Goal: Transaction & Acquisition: Purchase product/service

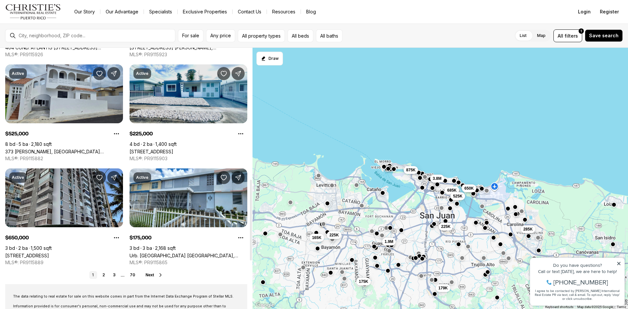
scroll to position [425, 0]
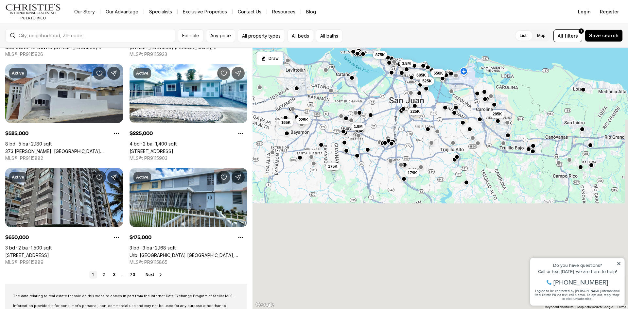
drag, startPoint x: 419, startPoint y: 288, endPoint x: 387, endPoint y: 172, distance: 120.0
click at [387, 172] on div "225K 285K 179K 3.8M 650K 685K 525K 225K 1.9M 165K 175K 875K" at bounding box center [441, 179] width 376 height 262
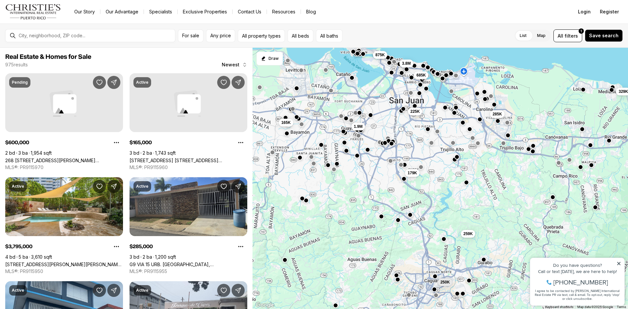
drag, startPoint x: 620, startPoint y: 263, endPoint x: 1146, endPoint y: 512, distance: 582.1
click at [620, 263] on icon at bounding box center [618, 263] width 3 height 3
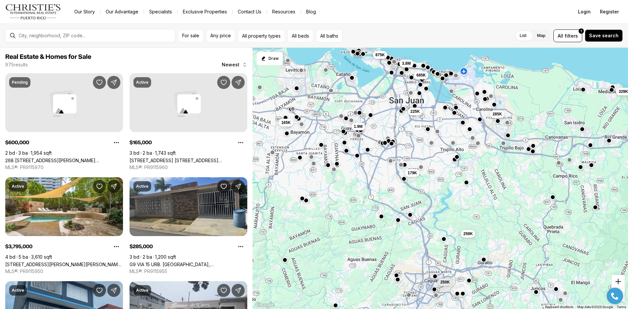
click at [617, 280] on button "Zoom in" at bounding box center [618, 281] width 13 height 13
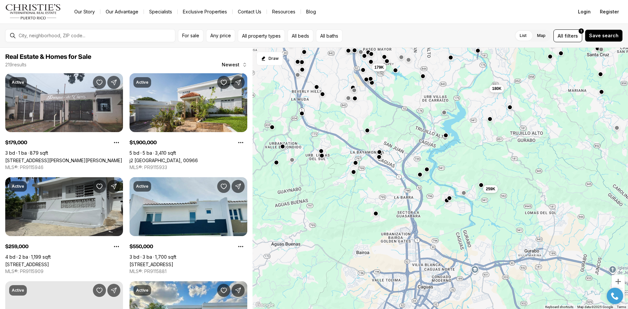
drag, startPoint x: 437, startPoint y: 273, endPoint x: 439, endPoint y: 176, distance: 96.2
click at [439, 176] on div "119K 550K 160K 179K 180K 1.9M 3.79M 1.97M 1.7M 525K 1.05M 259K" at bounding box center [441, 179] width 376 height 262
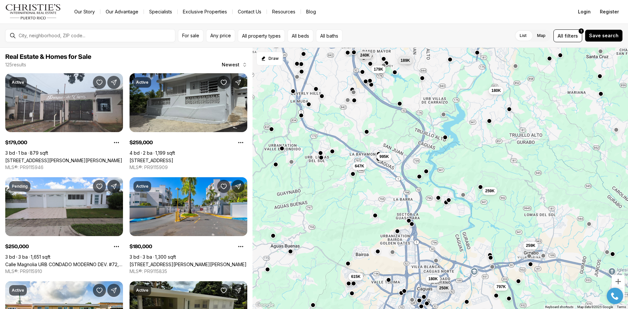
click at [366, 132] on button "button" at bounding box center [366, 131] width 5 height 5
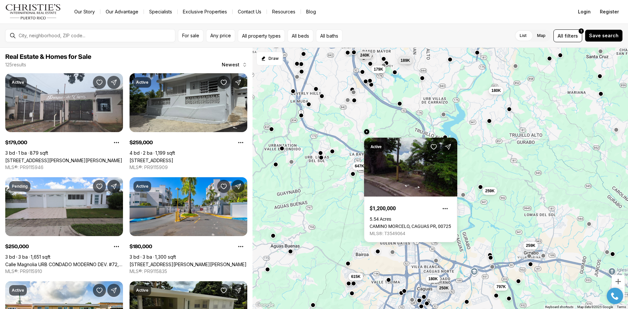
click at [478, 158] on div "189K 179K 180K 240K 259K 995K 647K 797K 259K 180K 250K 615K" at bounding box center [441, 179] width 376 height 262
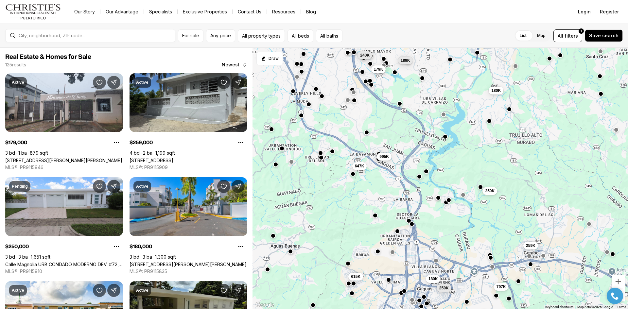
click at [445, 139] on button "button" at bounding box center [445, 136] width 5 height 5
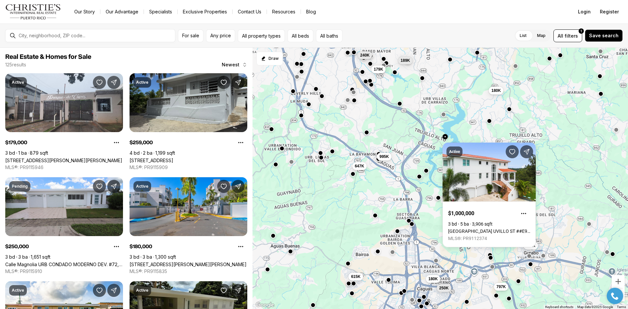
click at [427, 172] on button "button" at bounding box center [426, 170] width 5 height 5
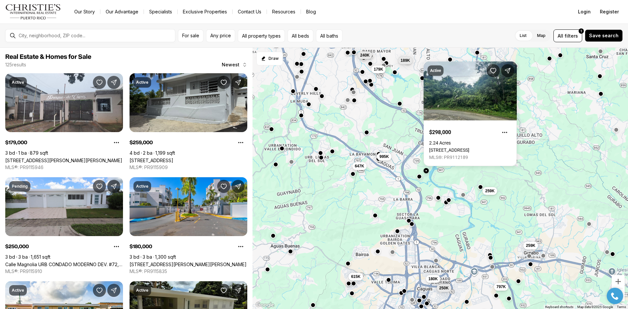
click at [419, 179] on div at bounding box center [419, 176] width 5 height 5
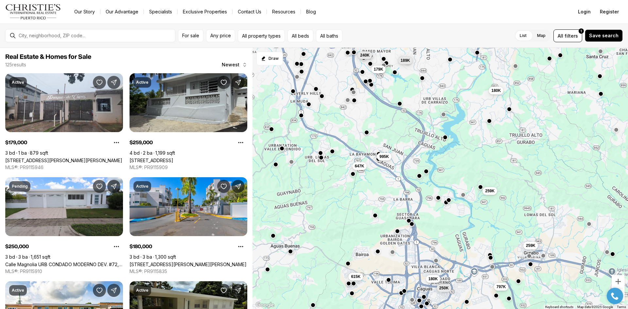
click at [418, 176] on button "button" at bounding box center [419, 175] width 5 height 5
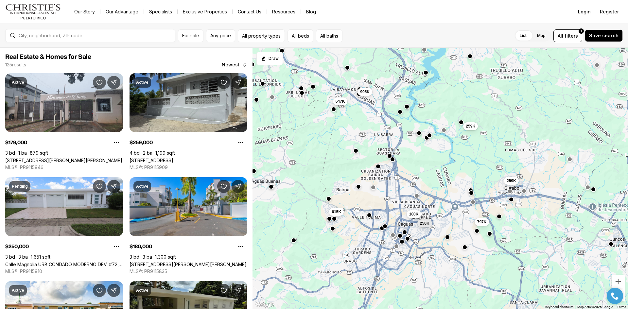
drag, startPoint x: 448, startPoint y: 233, endPoint x: 429, endPoint y: 170, distance: 65.8
click at [429, 170] on div "189K 179K 180K 240K 259K 995K 647K 797K 259K 180K 250K 615K" at bounding box center [441, 179] width 376 height 262
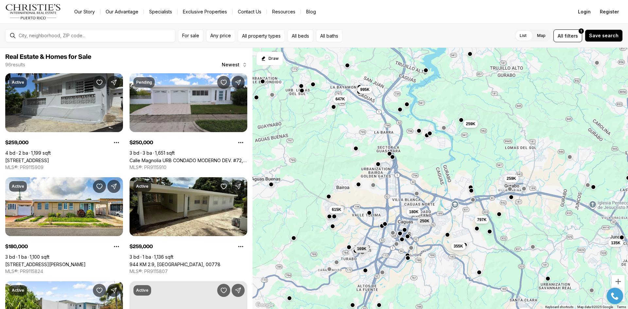
click at [471, 186] on button "button" at bounding box center [470, 187] width 5 height 5
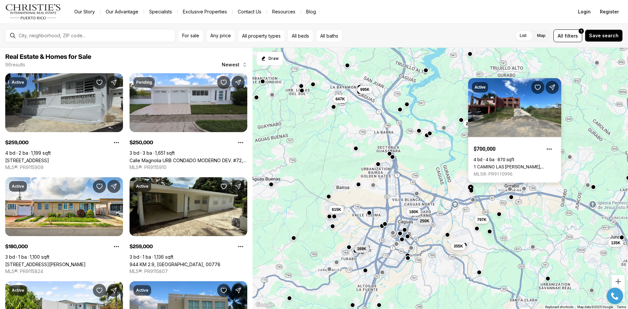
click at [471, 190] on button "button" at bounding box center [470, 187] width 5 height 5
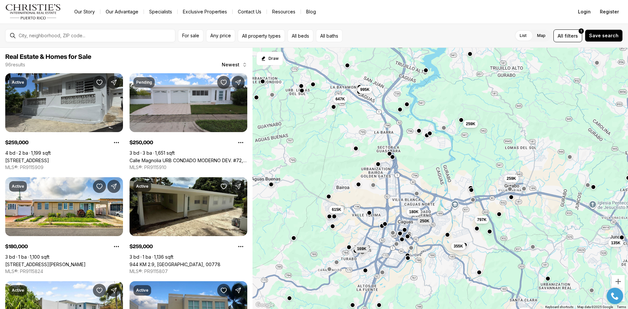
click at [471, 190] on button "button" at bounding box center [471, 189] width 5 height 5
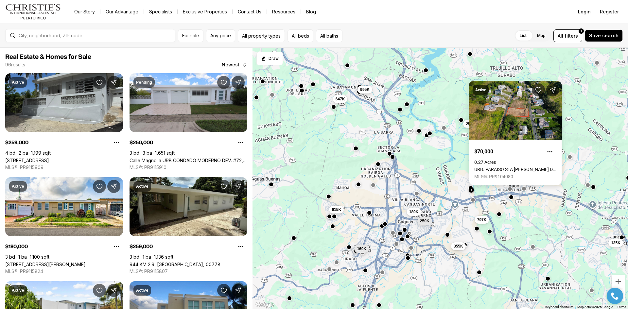
click at [357, 150] on button "button" at bounding box center [355, 148] width 5 height 5
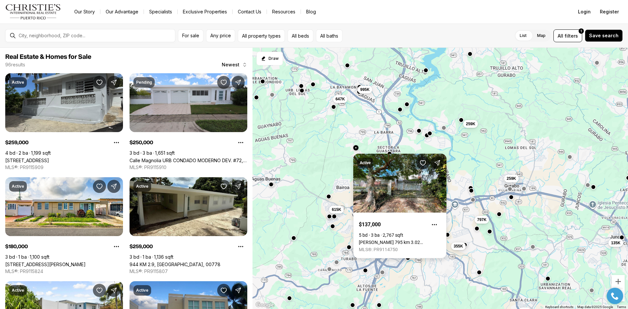
click at [389, 151] on div "Active $137,000 5 bd 3 ba 2,767 sqft Carr 795 km 3.02 RIO CAÑAS WARD, CAGUAS PR…" at bounding box center [399, 204] width 93 height 110
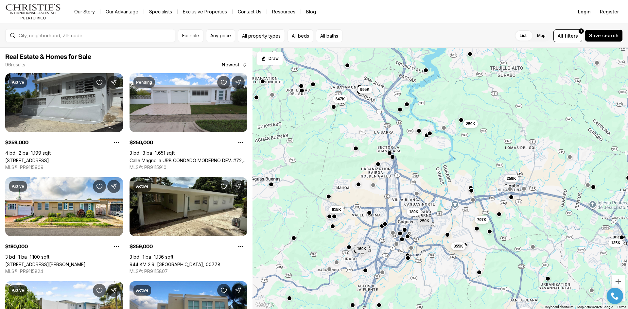
click at [389, 152] on button "button" at bounding box center [389, 153] width 5 height 5
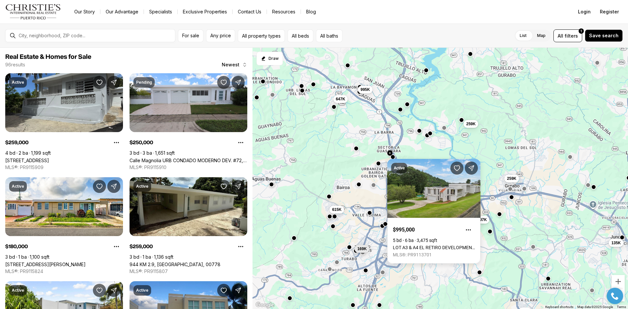
click at [378, 164] on button "button" at bounding box center [378, 163] width 5 height 5
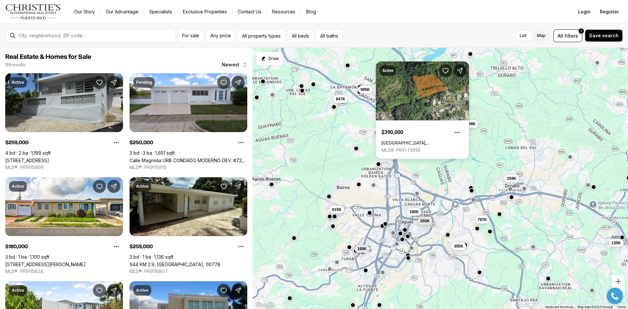
click at [409, 162] on div "259K 995K 647K 135K 797K 259K 180K 250K 615K 355K 55K 169K" at bounding box center [441, 179] width 376 height 262
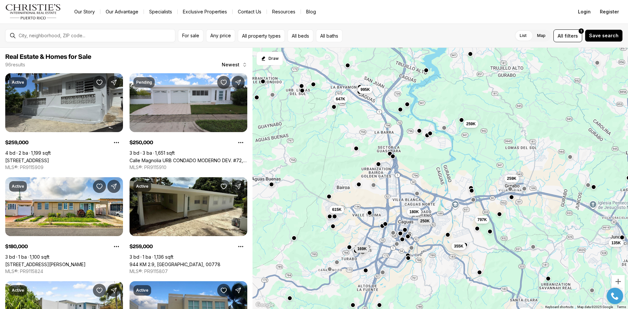
click at [393, 159] on button "button" at bounding box center [392, 156] width 5 height 5
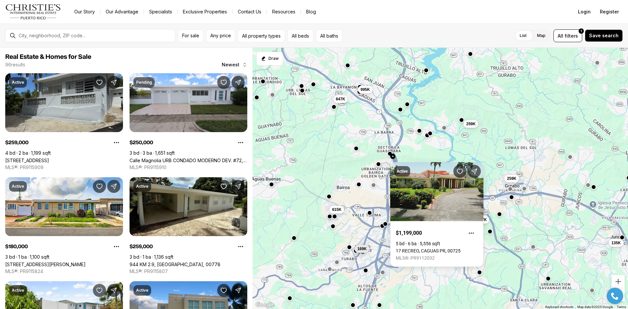
click at [329, 200] on div "259K 995K 647K 135K 797K 259K 180K 250K 615K 355K 55K 169K" at bounding box center [441, 179] width 376 height 262
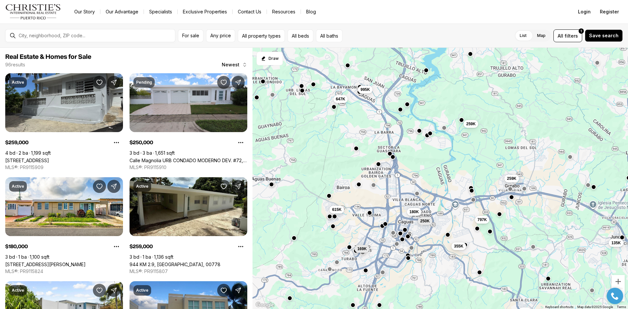
click at [330, 197] on button "button" at bounding box center [329, 195] width 5 height 5
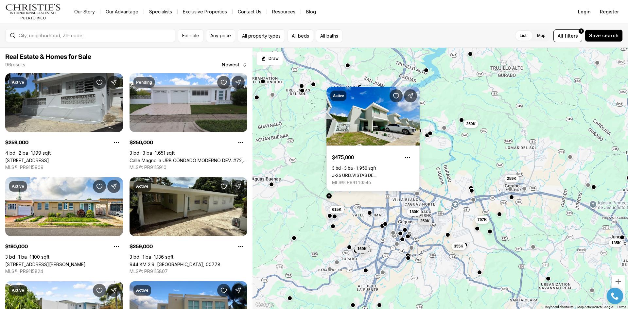
click at [329, 216] on button "button" at bounding box center [329, 215] width 5 height 5
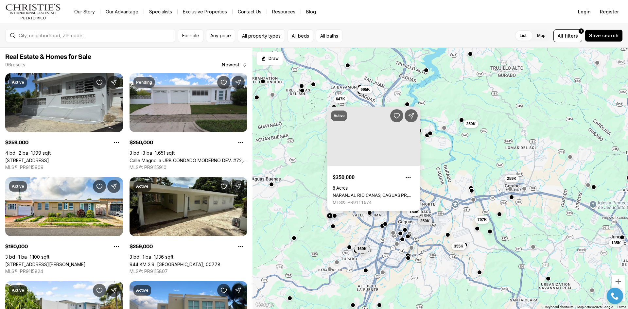
click at [336, 216] on button "button" at bounding box center [334, 215] width 5 height 5
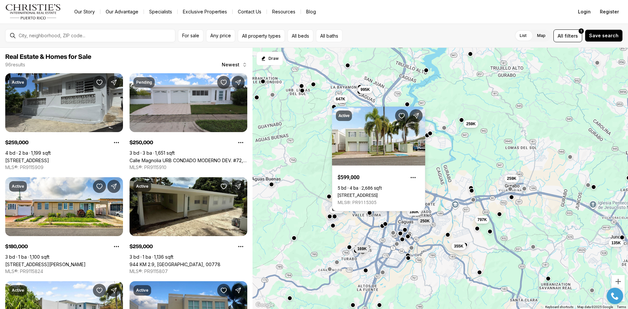
click at [334, 228] on button "button" at bounding box center [332, 225] width 5 height 5
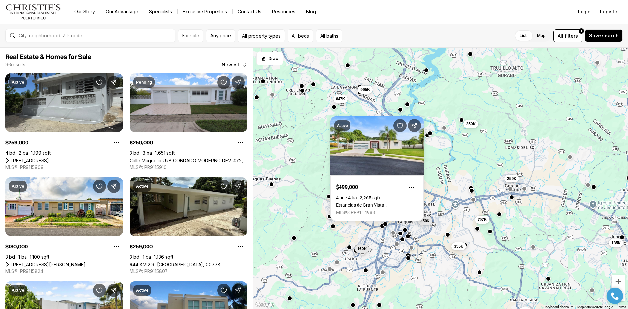
click at [354, 226] on div "259K 995K 647K 135K 797K 259K 180K 250K 615K 355K 55K 169K" at bounding box center [441, 179] width 376 height 262
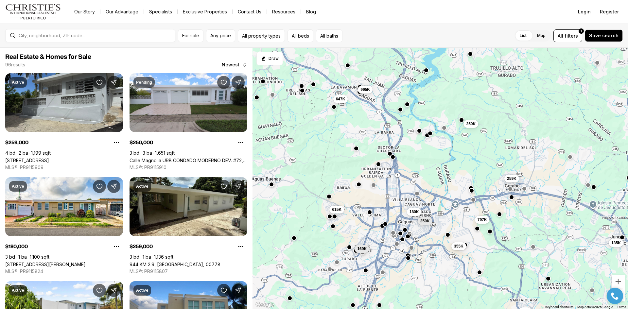
click at [372, 213] on button "button" at bounding box center [369, 212] width 5 height 5
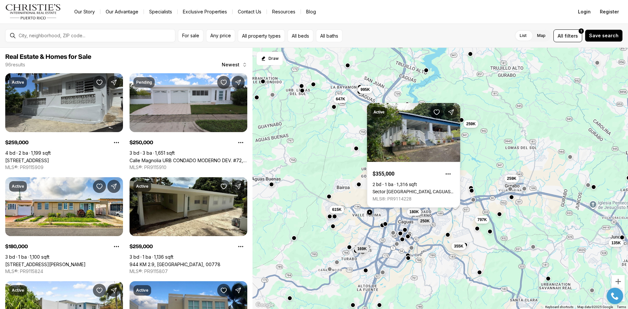
click at [382, 227] on button "button" at bounding box center [382, 225] width 5 height 5
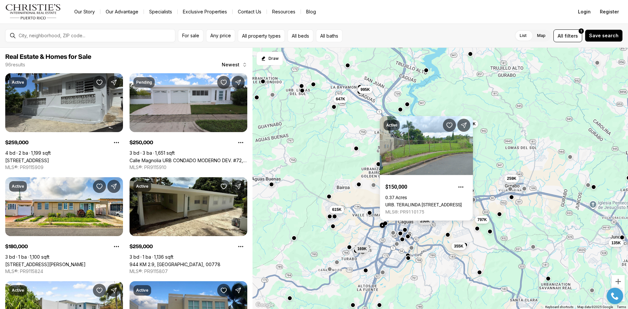
click at [385, 223] on body "Go to: Homepage Our Story Our Advantage Specialists Exclusive Properties Contac…" at bounding box center [314, 154] width 628 height 309
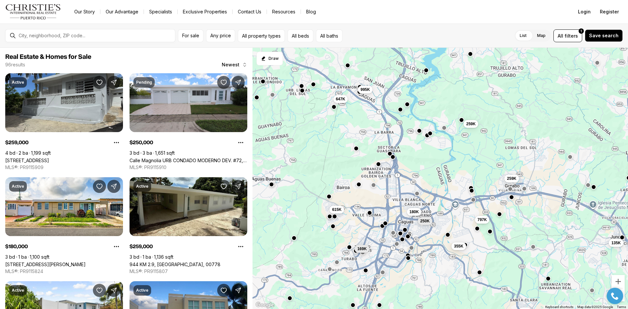
click at [385, 223] on button "button" at bounding box center [385, 223] width 5 height 5
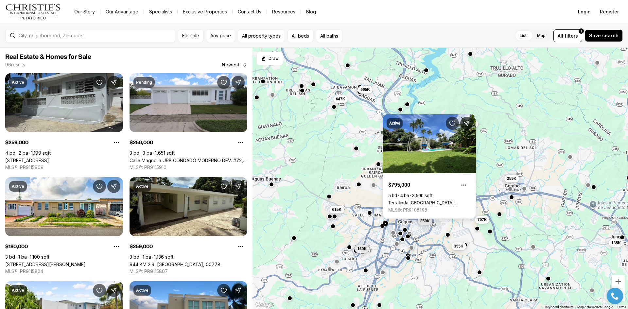
click at [337, 263] on button "button" at bounding box center [336, 261] width 5 height 5
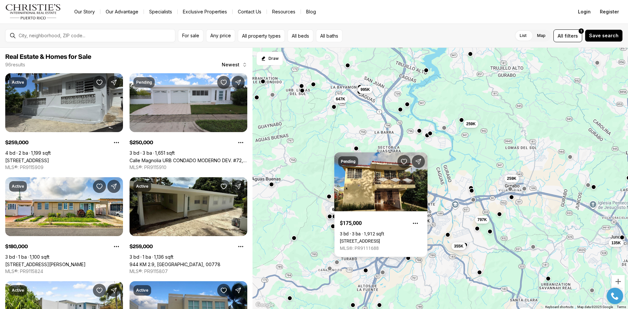
click at [329, 268] on button "button" at bounding box center [329, 268] width 5 height 5
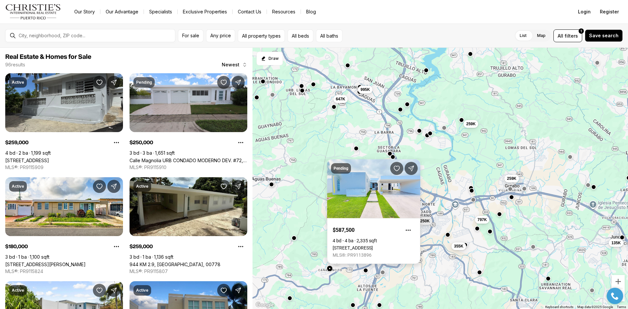
click at [339, 265] on body "Go to: Homepage Our Story Our Advantage Specialists Exclusive Properties Contac…" at bounding box center [314, 154] width 628 height 309
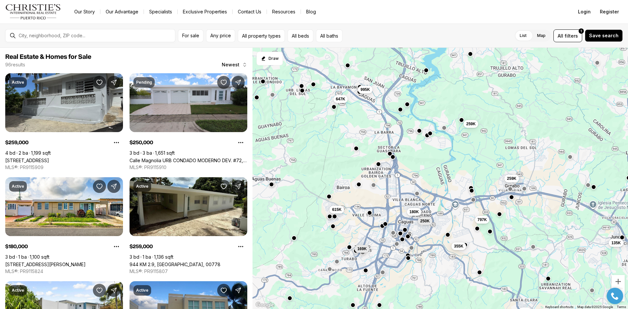
click at [338, 263] on button "button" at bounding box center [336, 261] width 5 height 5
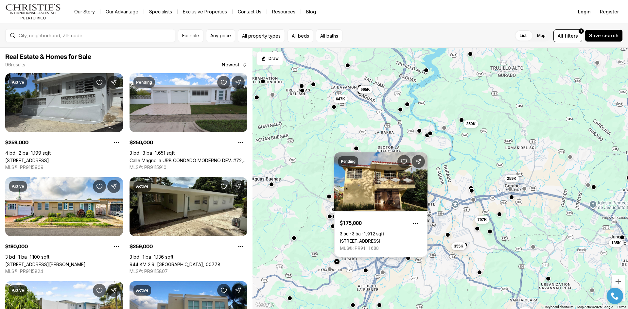
click at [370, 239] on link "Calle 1 FLAMBOYANES ST, CAGUAS PR, 00725" at bounding box center [360, 241] width 40 height 5
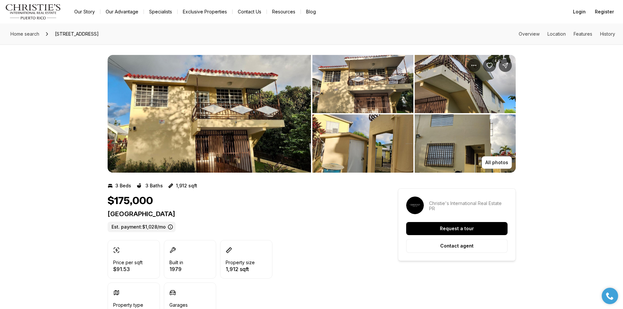
click at [363, 81] on img "View image gallery" at bounding box center [362, 84] width 101 height 58
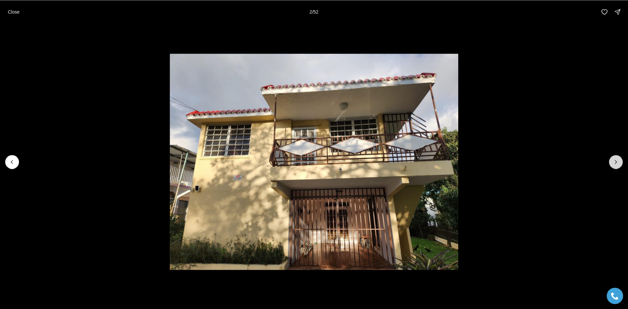
click at [614, 161] on icon "Next slide" at bounding box center [616, 162] width 7 height 7
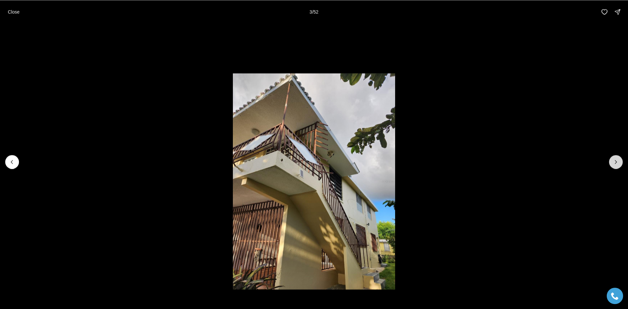
click at [615, 163] on icon "Next slide" at bounding box center [616, 162] width 7 height 7
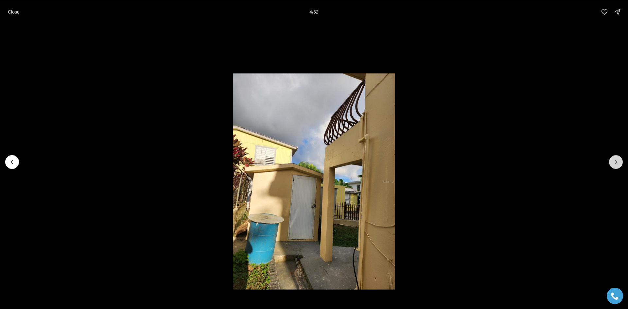
click at [616, 165] on icon "Next slide" at bounding box center [616, 162] width 7 height 7
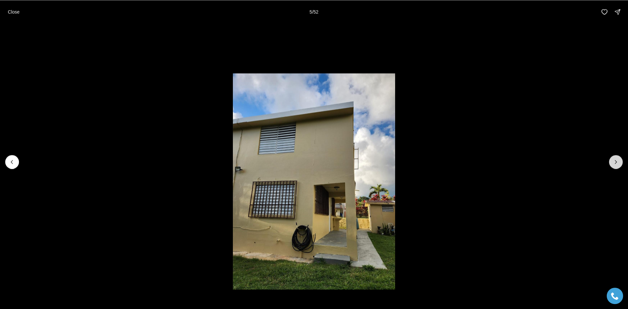
click at [616, 165] on icon "Next slide" at bounding box center [616, 162] width 7 height 7
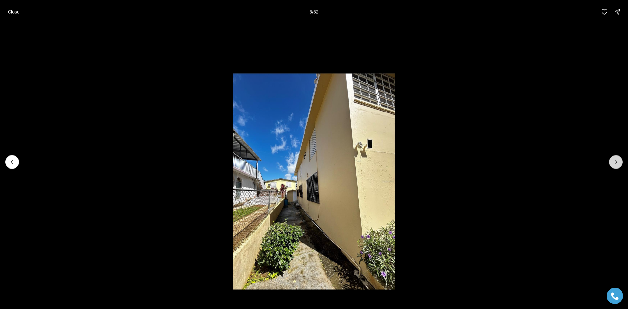
click at [616, 167] on button "Next slide" at bounding box center [616, 162] width 14 height 14
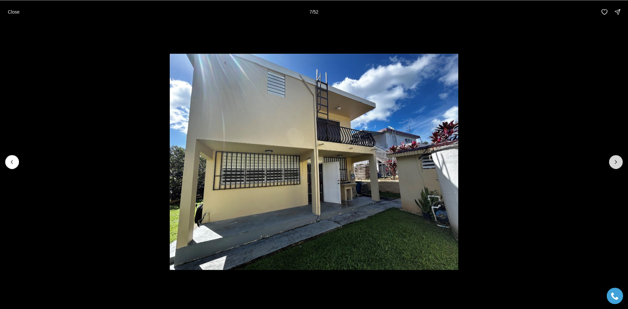
click at [616, 167] on button "Next slide" at bounding box center [616, 162] width 14 height 14
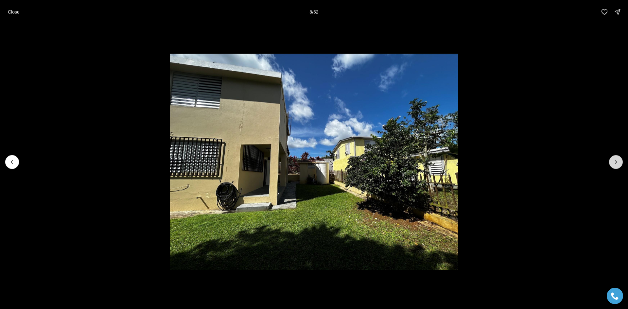
click at [616, 167] on button "Next slide" at bounding box center [616, 162] width 14 height 14
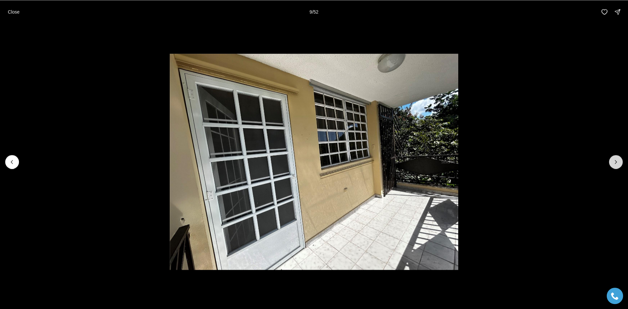
click at [616, 167] on button "Next slide" at bounding box center [616, 162] width 14 height 14
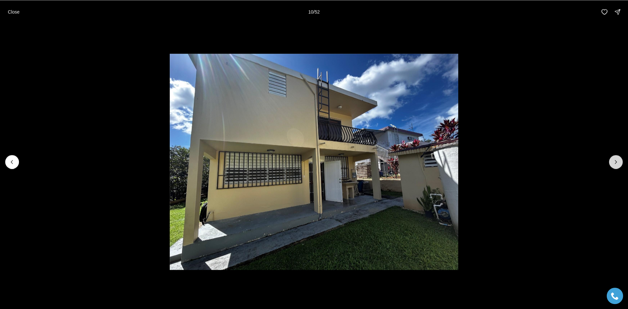
click at [616, 167] on button "Next slide" at bounding box center [616, 162] width 14 height 14
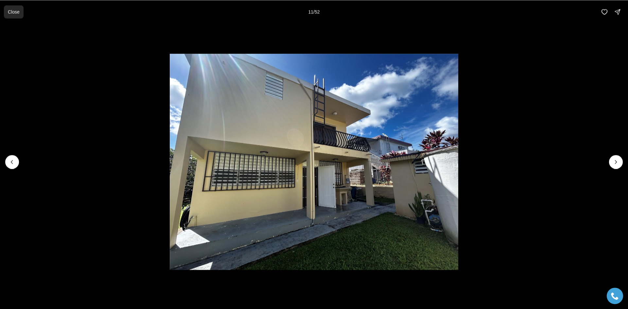
click at [6, 9] on button "Close" at bounding box center [14, 11] width 20 height 13
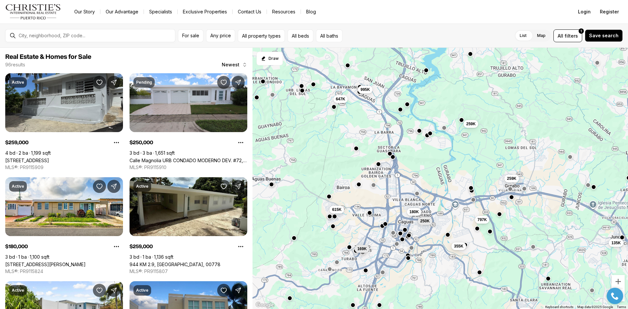
click at [356, 253] on div at bounding box center [355, 250] width 5 height 5
click at [355, 253] on div "169K" at bounding box center [362, 249] width 15 height 8
click at [357, 254] on div "355K 180K 250K 259K 55K 797K 259K 135K 995K 615K 647K 169K" at bounding box center [441, 179] width 376 height 262
click at [349, 245] on button "button" at bounding box center [349, 246] width 5 height 5
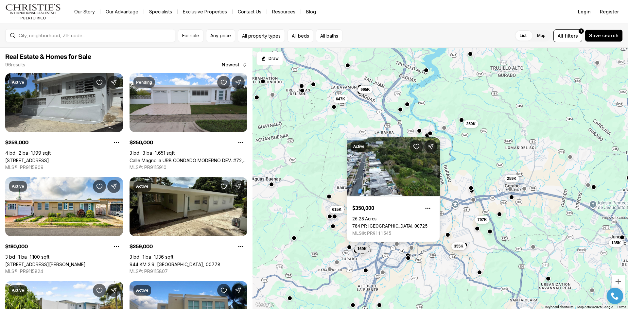
click at [372, 259] on div "355K 180K 250K 259K 55K 797K 259K 135K 995K 615K 647K 169K" at bounding box center [441, 179] width 376 height 262
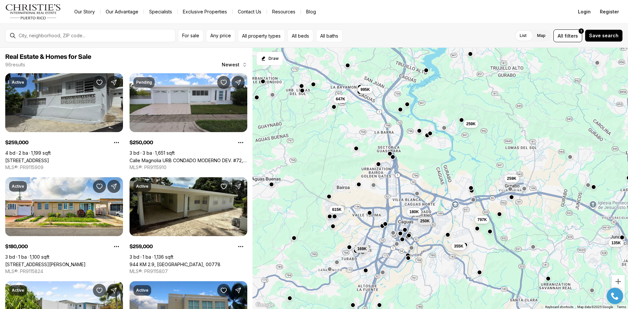
click at [363, 256] on div "355K 180K 250K 259K 55K 797K 259K 135K 995K 615K 647K 169K" at bounding box center [441, 179] width 376 height 262
click at [367, 274] on div "355K 180K 250K 259K 55K 797K 259K 135K 995K 615K 647K 169K" at bounding box center [441, 179] width 376 height 262
click at [367, 270] on button "button" at bounding box center [365, 269] width 5 height 5
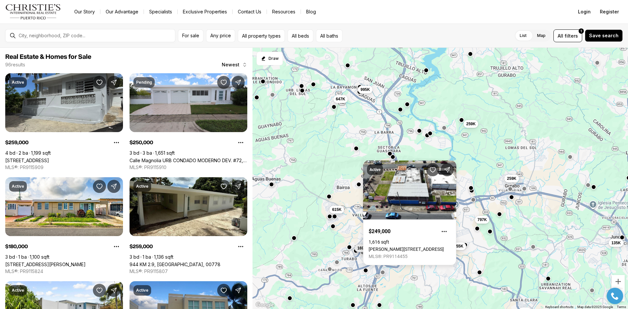
click at [356, 250] on button "169K" at bounding box center [362, 248] width 15 height 8
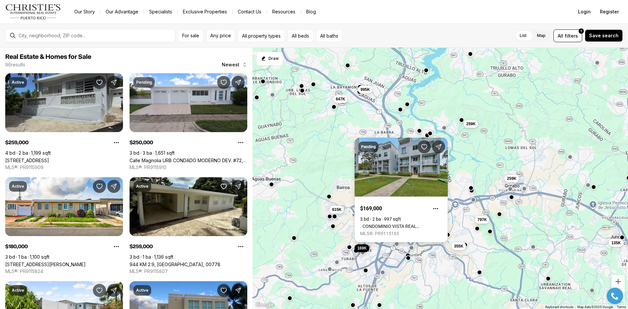
click at [386, 224] on link ". CONDOMINIO VISTA REAL [STREET_ADDRESS]" at bounding box center [401, 226] width 82 height 5
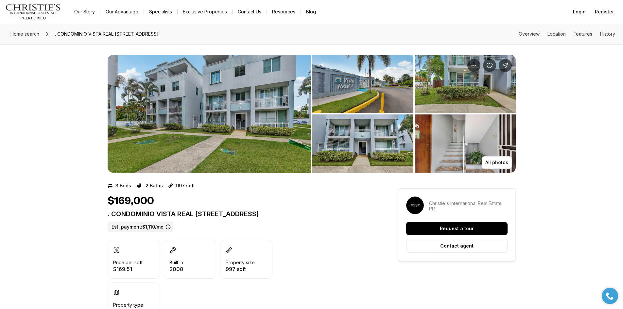
click at [392, 87] on img "View image gallery" at bounding box center [362, 84] width 101 height 58
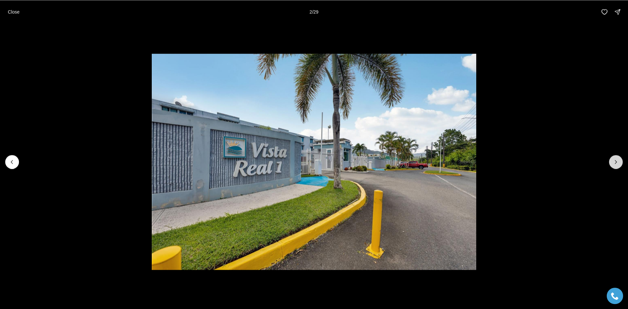
click at [620, 161] on button "Next slide" at bounding box center [616, 162] width 14 height 14
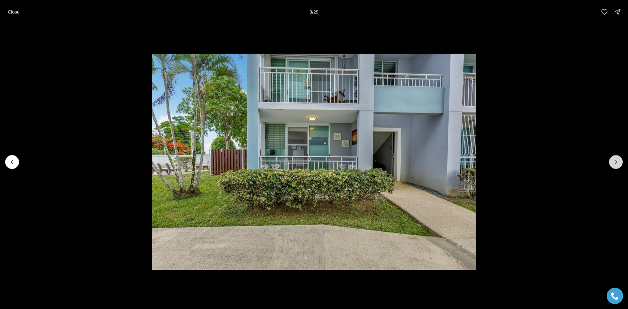
click at [620, 161] on button "Next slide" at bounding box center [616, 162] width 14 height 14
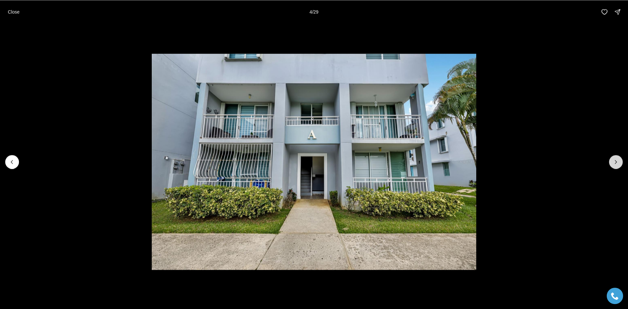
click at [620, 161] on button "Next slide" at bounding box center [616, 162] width 14 height 14
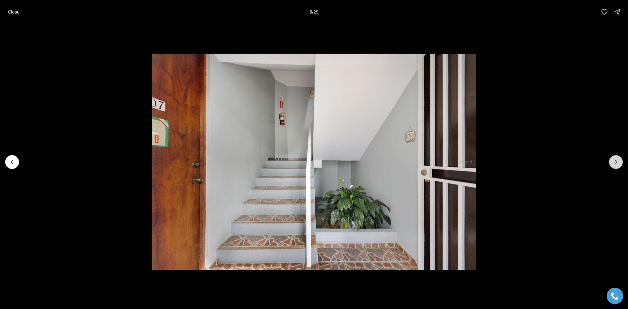
click at [620, 161] on button "Next slide" at bounding box center [616, 162] width 14 height 14
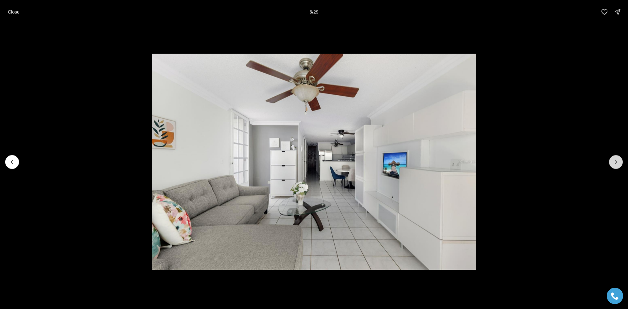
click at [620, 161] on button "Next slide" at bounding box center [616, 162] width 14 height 14
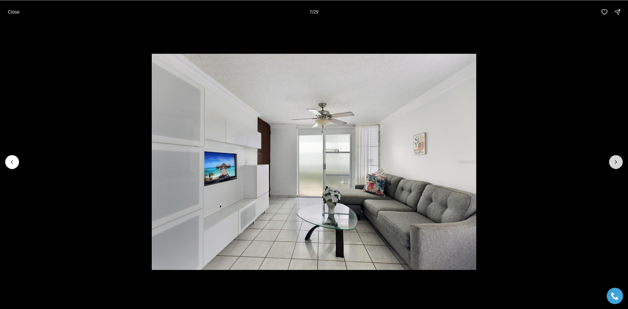
click at [620, 161] on button "Next slide" at bounding box center [616, 162] width 14 height 14
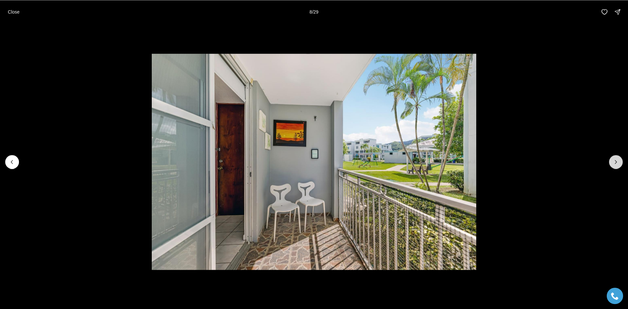
click at [620, 161] on button "Next slide" at bounding box center [616, 162] width 14 height 14
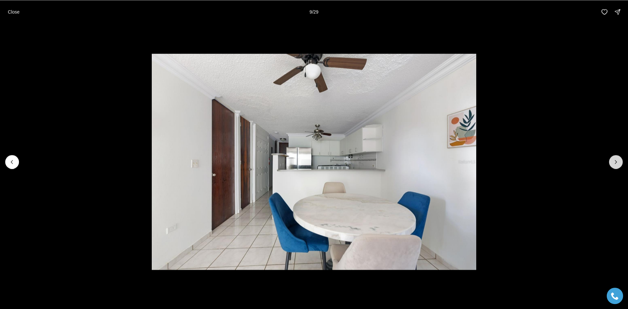
click at [620, 161] on button "Next slide" at bounding box center [616, 162] width 14 height 14
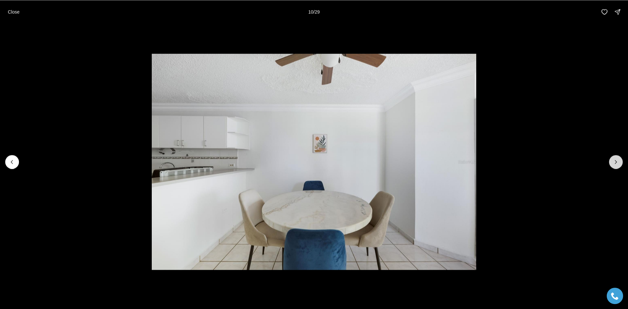
click at [620, 161] on button "Next slide" at bounding box center [616, 162] width 14 height 14
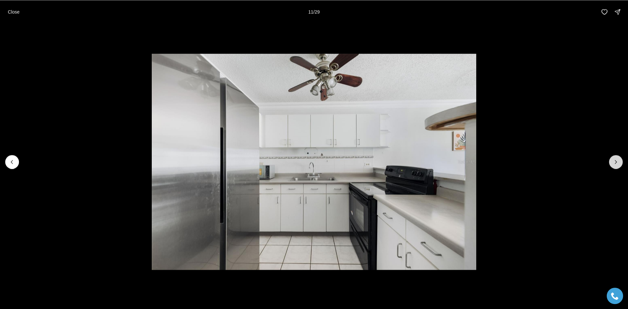
click at [620, 161] on button "Next slide" at bounding box center [616, 162] width 14 height 14
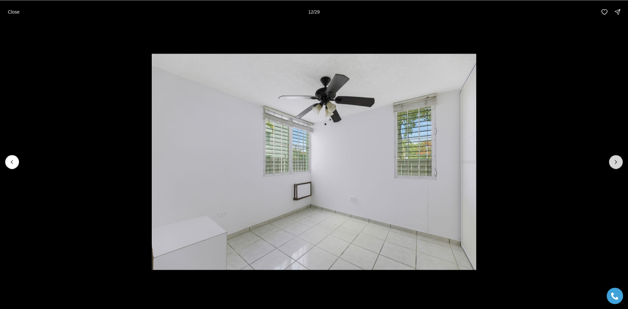
click at [620, 161] on button "Next slide" at bounding box center [616, 162] width 14 height 14
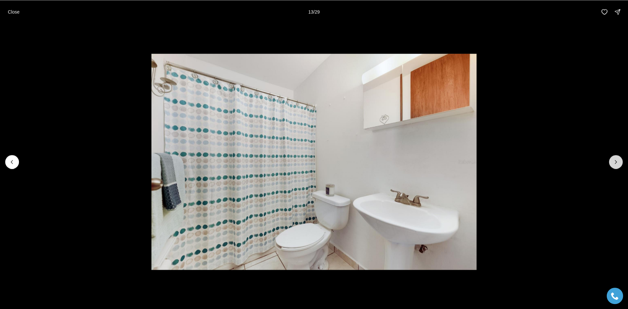
click at [620, 161] on button "Next slide" at bounding box center [616, 162] width 14 height 14
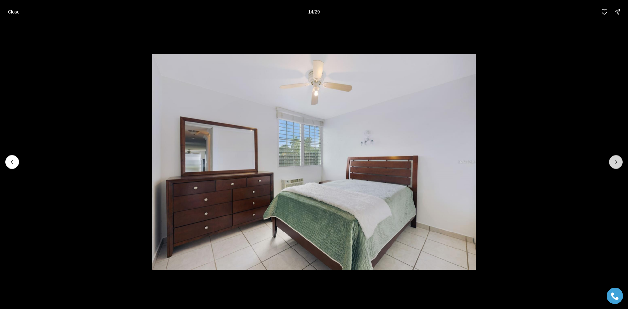
click at [620, 161] on button "Next slide" at bounding box center [616, 162] width 14 height 14
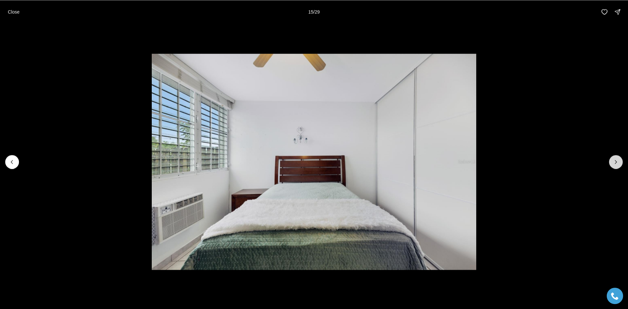
click at [620, 161] on button "Next slide" at bounding box center [616, 162] width 14 height 14
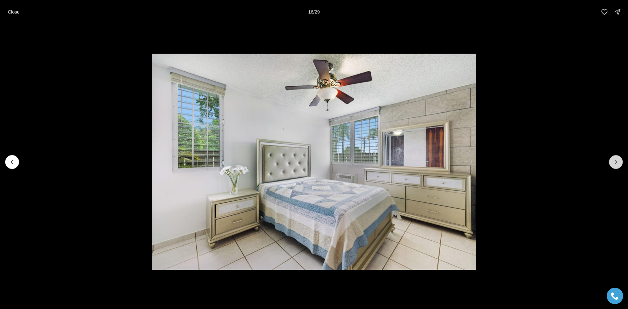
click at [620, 161] on button "Next slide" at bounding box center [616, 162] width 14 height 14
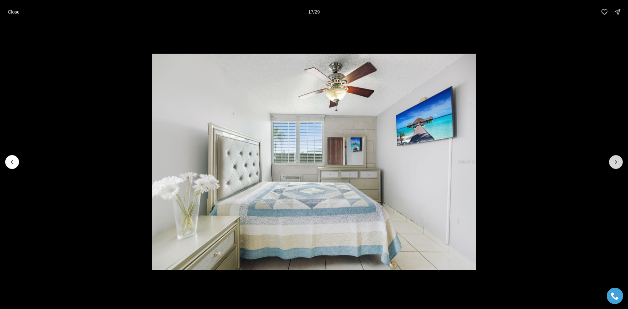
click at [620, 161] on button "Next slide" at bounding box center [616, 162] width 14 height 14
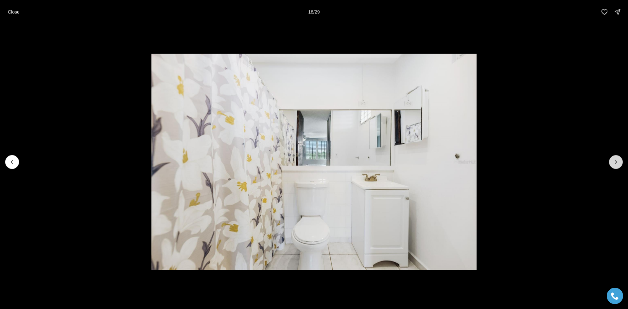
click at [620, 161] on button "Next slide" at bounding box center [616, 162] width 14 height 14
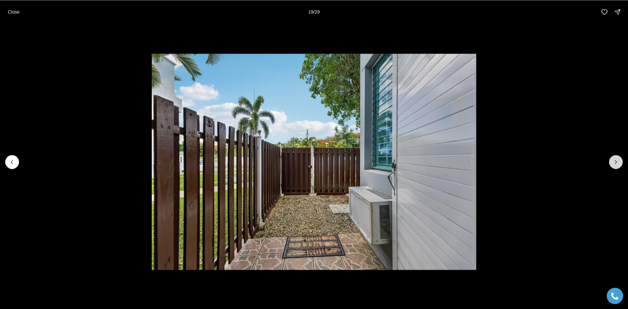
click at [620, 161] on button "Next slide" at bounding box center [616, 162] width 14 height 14
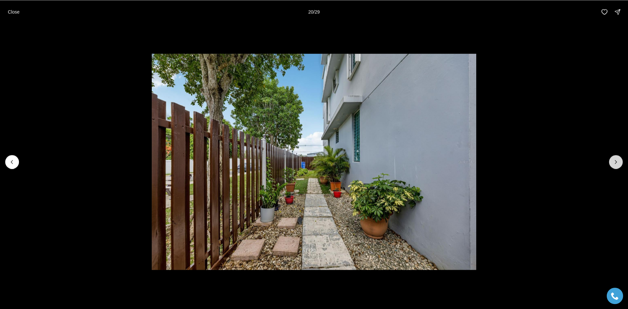
click at [620, 161] on button "Next slide" at bounding box center [616, 162] width 14 height 14
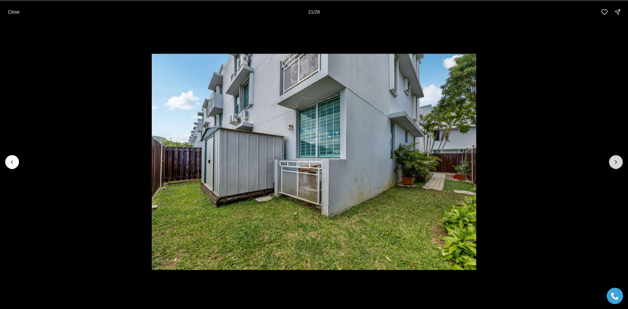
click at [620, 161] on button "Next slide" at bounding box center [616, 162] width 14 height 14
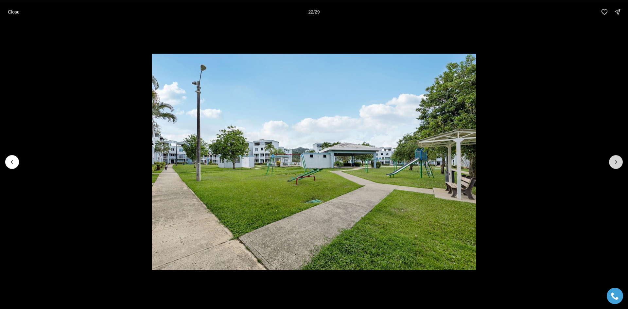
click at [620, 161] on button "Next slide" at bounding box center [616, 162] width 14 height 14
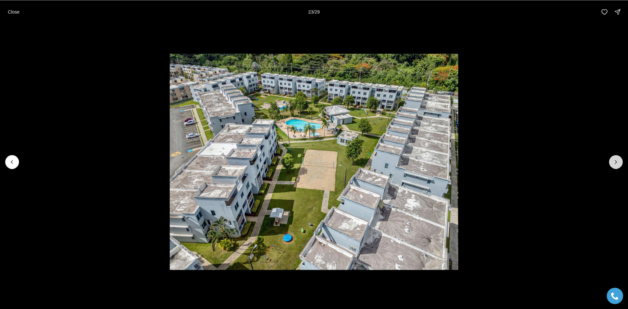
click at [620, 161] on button "Next slide" at bounding box center [616, 162] width 14 height 14
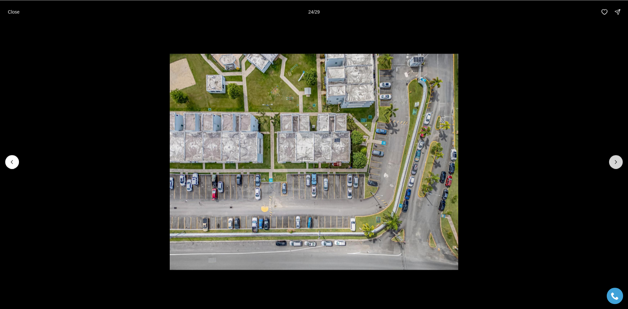
click at [620, 161] on button "Next slide" at bounding box center [616, 162] width 14 height 14
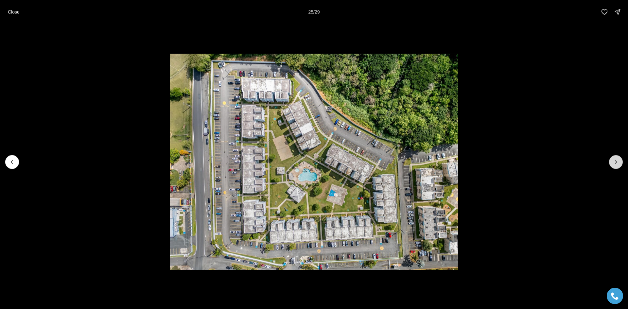
click at [620, 161] on button "Next slide" at bounding box center [616, 162] width 14 height 14
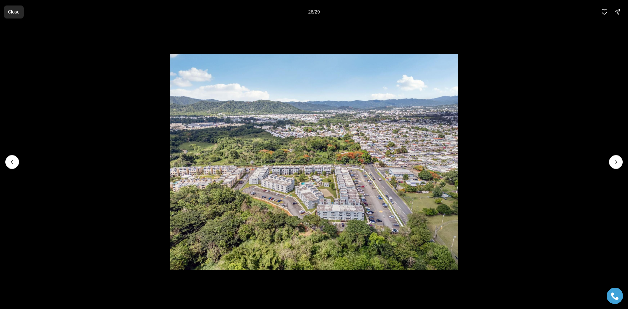
click at [5, 12] on button "Close" at bounding box center [14, 11] width 20 height 13
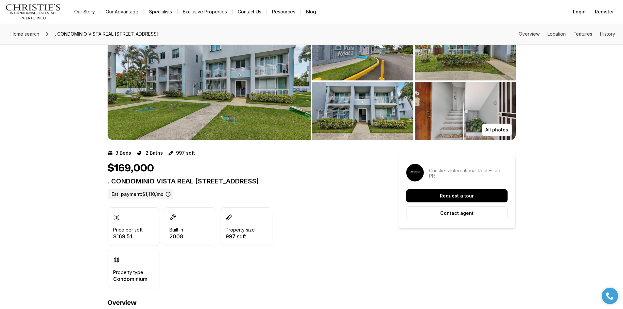
scroll to position [65, 0]
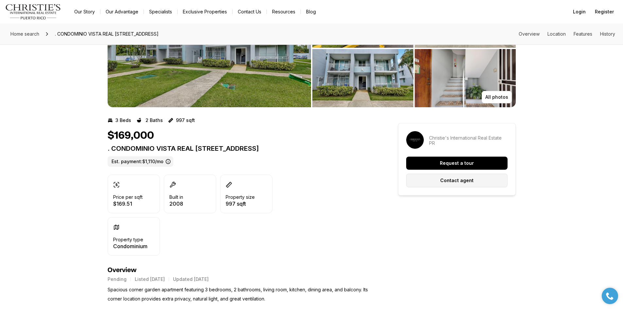
click at [470, 183] on p "Contact agent" at bounding box center [456, 180] width 33 height 5
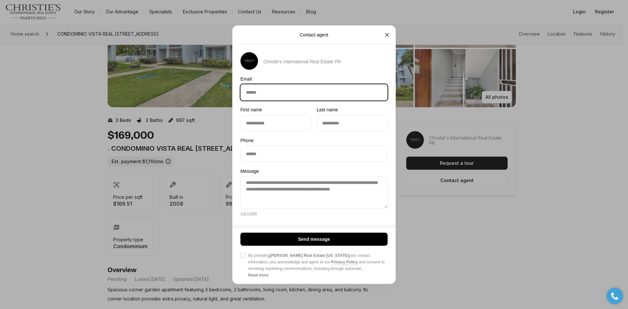
click at [291, 94] on input "Email Email" at bounding box center [314, 92] width 147 height 16
type input "**********"
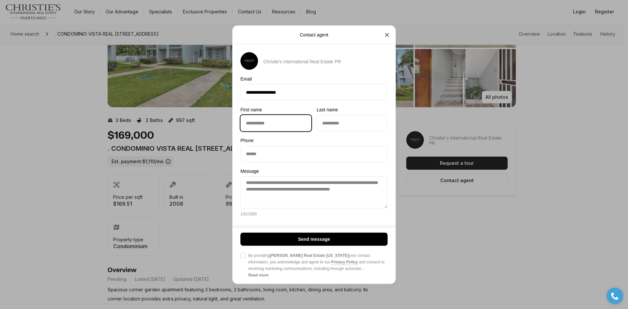
click at [278, 125] on input "First name First name" at bounding box center [276, 123] width 70 height 16
type input "*******"
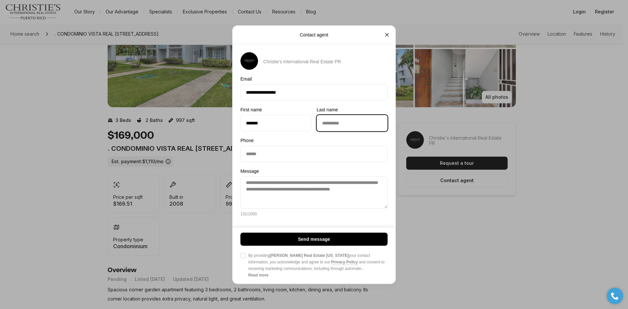
click at [337, 128] on input "Last name Last name" at bounding box center [352, 123] width 70 height 16
type input "**********"
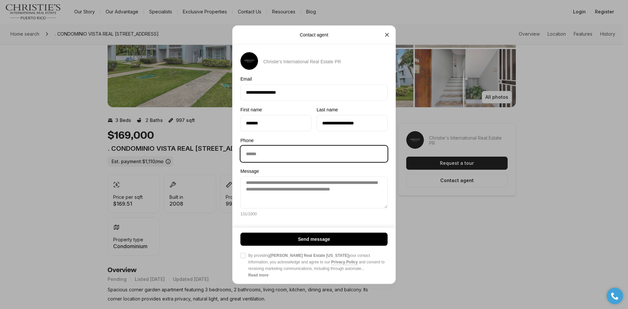
click at [280, 154] on input "Phone Phone" at bounding box center [314, 154] width 147 height 16
type input "**********"
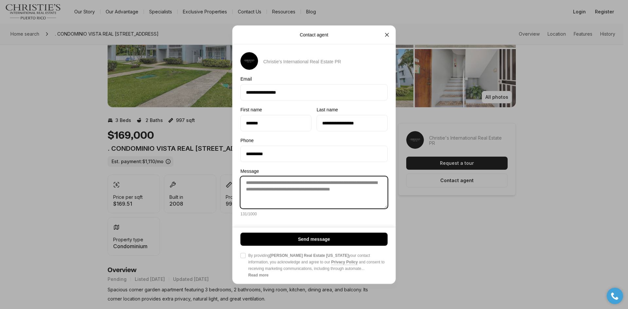
click at [285, 196] on textarea "**********" at bounding box center [313, 192] width 147 height 32
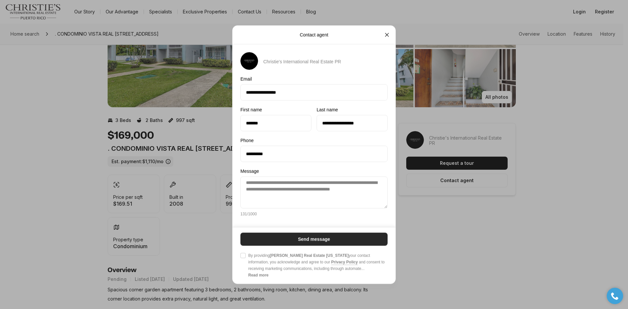
click at [286, 241] on button "Send message" at bounding box center [313, 239] width 147 height 13
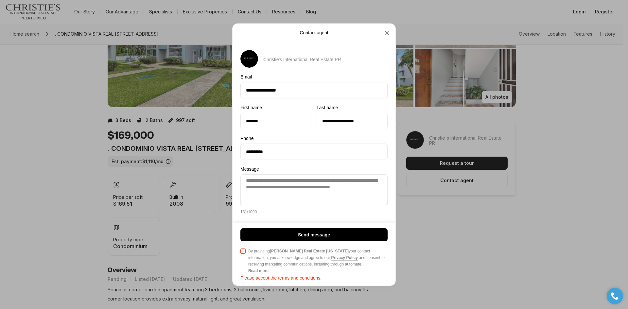
click at [244, 252] on button "Agree to Privacy Policy By providing Christie's Real Estate Puerto Rico your co…" at bounding box center [242, 250] width 5 height 5
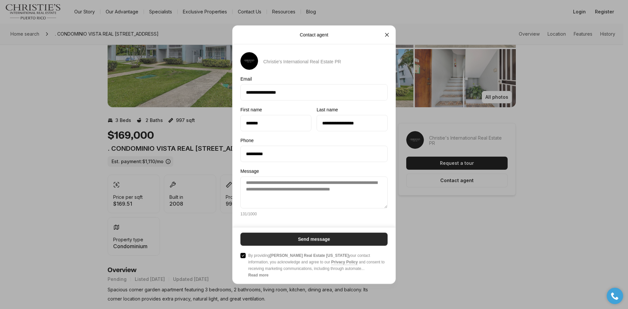
click at [275, 240] on button "Send message" at bounding box center [313, 239] width 147 height 13
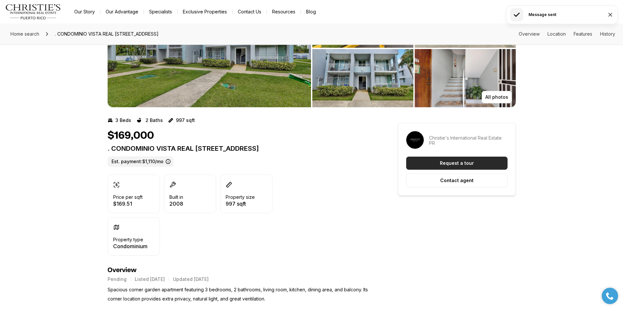
click at [446, 163] on p "Request a tour" at bounding box center [457, 163] width 34 height 5
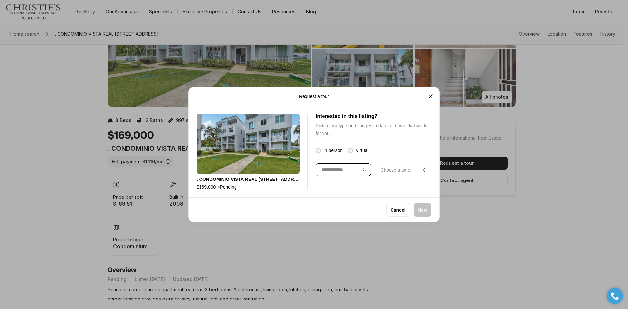
click at [360, 168] on button "button" at bounding box center [343, 170] width 55 height 12
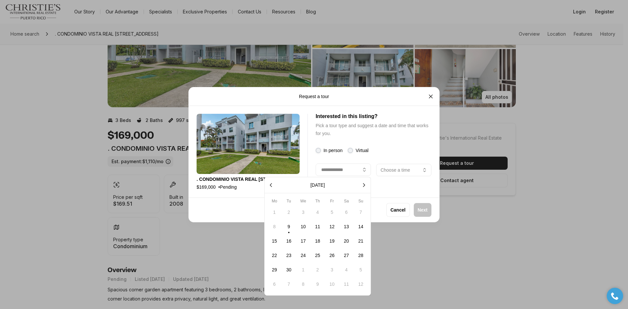
click at [303, 228] on button "10" at bounding box center [303, 227] width 14 height 14
type input "**********"
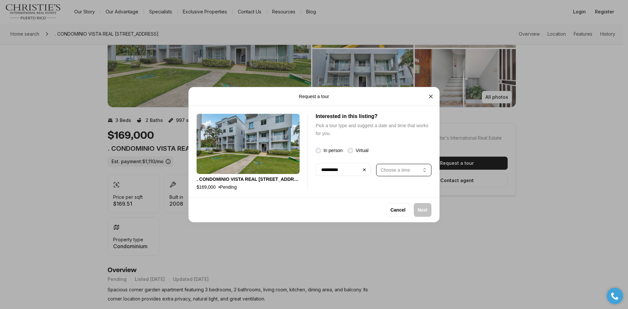
click at [408, 168] on p "Choose a time" at bounding box center [395, 169] width 29 height 5
click at [423, 211] on p "Next" at bounding box center [423, 209] width 10 height 5
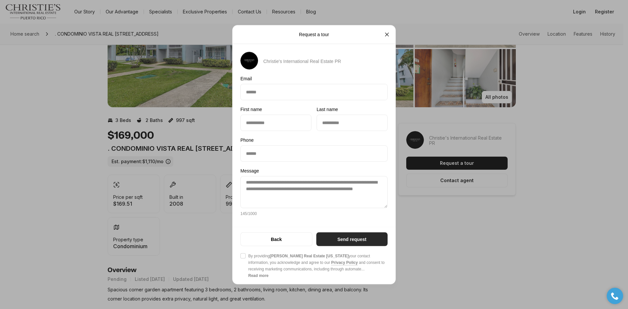
click at [356, 235] on button "Send request" at bounding box center [351, 239] width 71 height 14
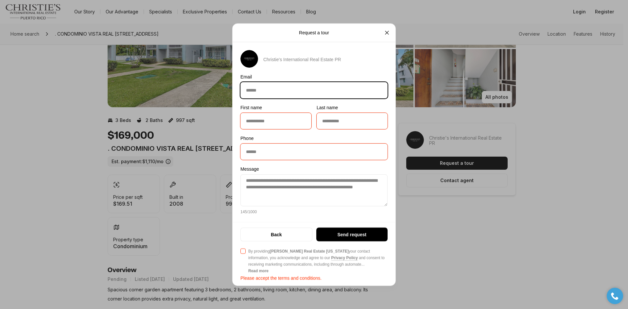
click at [287, 88] on input "Email Email" at bounding box center [314, 90] width 147 height 16
type input "**********"
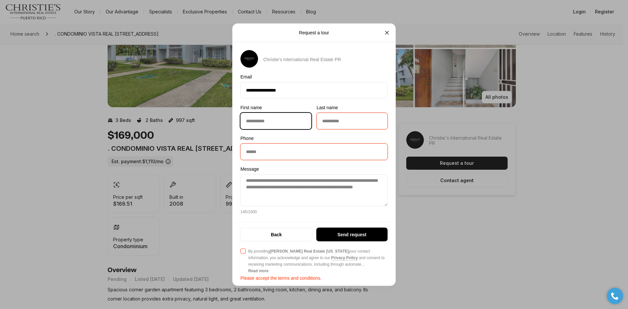
click at [277, 121] on input "First name First name" at bounding box center [276, 121] width 70 height 16
type input "*******"
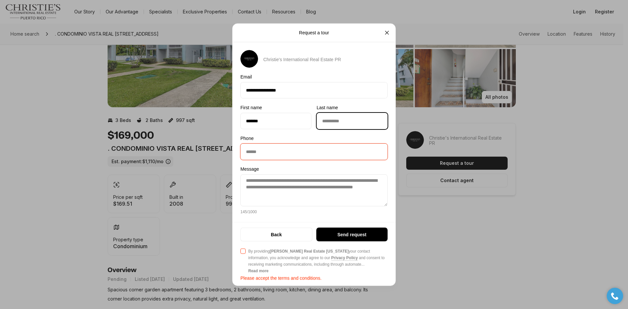
click at [348, 128] on input "Last name Last name" at bounding box center [352, 121] width 70 height 16
type input "**********"
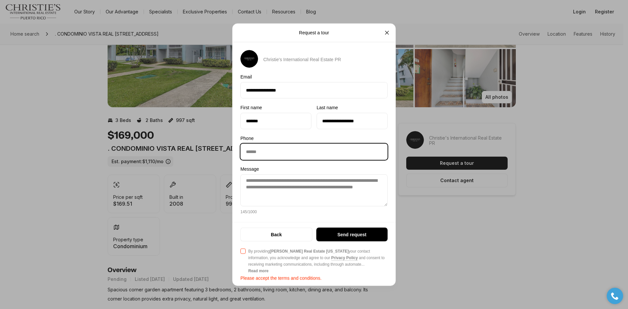
click at [329, 151] on input "Phone Phone" at bounding box center [314, 152] width 147 height 16
type input "**********"
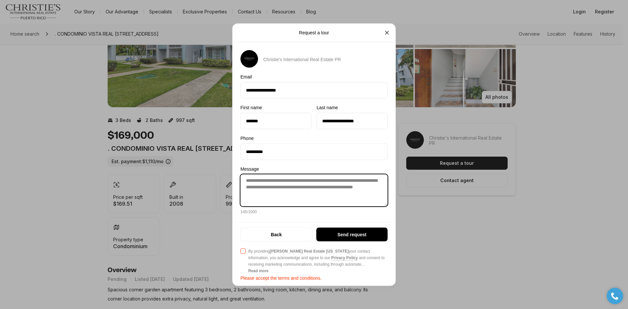
click at [311, 196] on textarea "**********" at bounding box center [313, 190] width 147 height 32
drag, startPoint x: 350, startPoint y: 237, endPoint x: 265, endPoint y: 248, distance: 85.8
click at [267, 248] on div "Back Send request Agree to Privacy Policy By providing Christie's Real Estate P…" at bounding box center [313, 253] width 147 height 53
drag, startPoint x: 238, startPoint y: 251, endPoint x: 244, endPoint y: 251, distance: 5.9
click at [240, 251] on div "Back Send request Agree to Privacy Policy By providing Christie's Real Estate P…" at bounding box center [314, 254] width 163 height 64
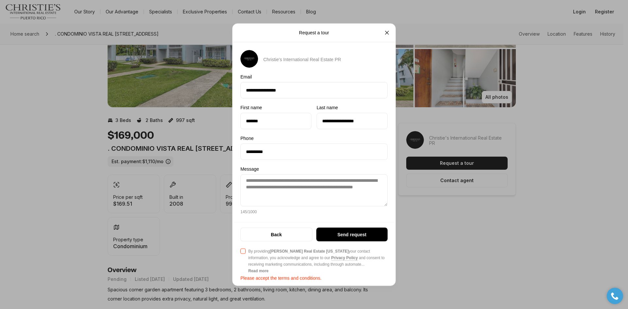
click at [244, 251] on button "Agree to Privacy Policy By providing Christie's Real Estate Puerto Rico your co…" at bounding box center [242, 250] width 5 height 5
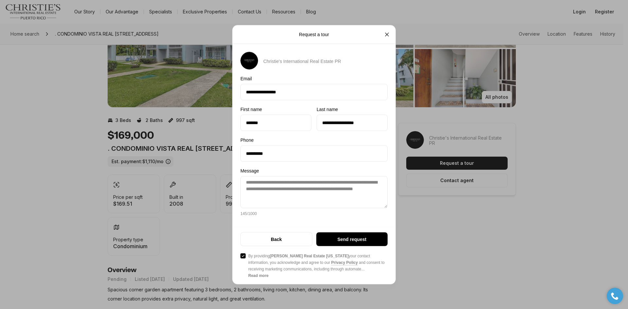
click at [346, 238] on p "Send request" at bounding box center [351, 239] width 29 height 5
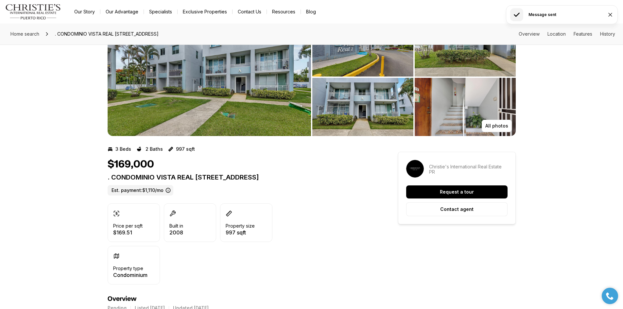
scroll to position [0, 0]
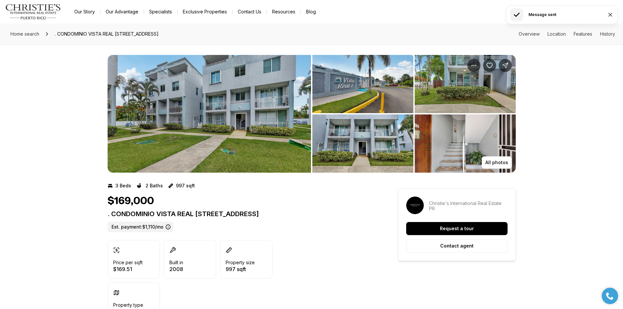
click at [432, 134] on img "View image gallery" at bounding box center [465, 144] width 101 height 58
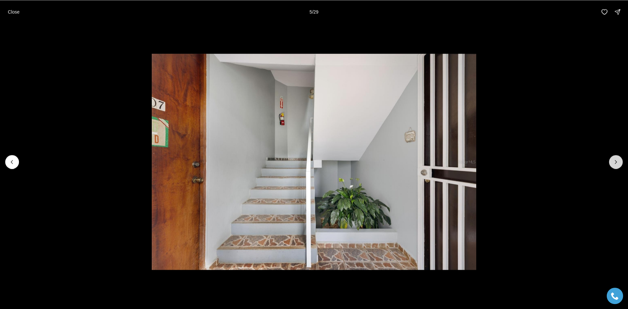
click at [619, 161] on icon "Next slide" at bounding box center [616, 162] width 7 height 7
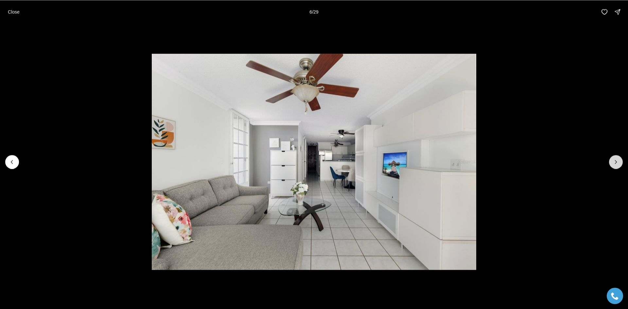
click at [618, 162] on icon "Next slide" at bounding box center [616, 162] width 7 height 7
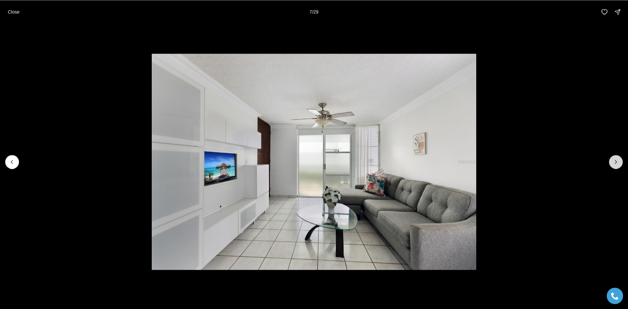
click at [618, 162] on icon "Next slide" at bounding box center [616, 162] width 7 height 7
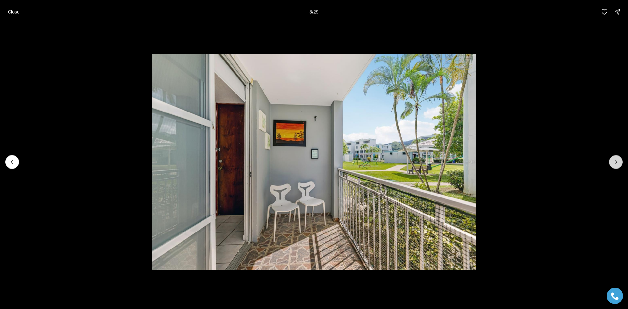
click at [618, 162] on icon "Next slide" at bounding box center [616, 162] width 7 height 7
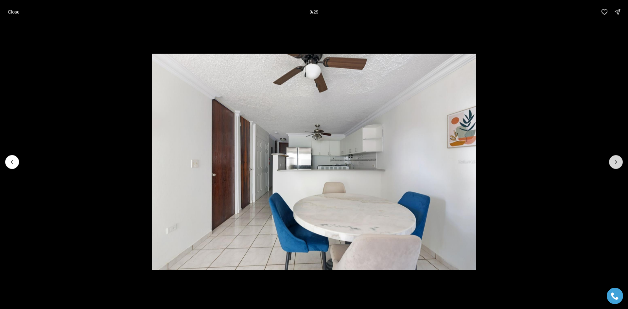
click at [618, 162] on icon "Next slide" at bounding box center [616, 162] width 7 height 7
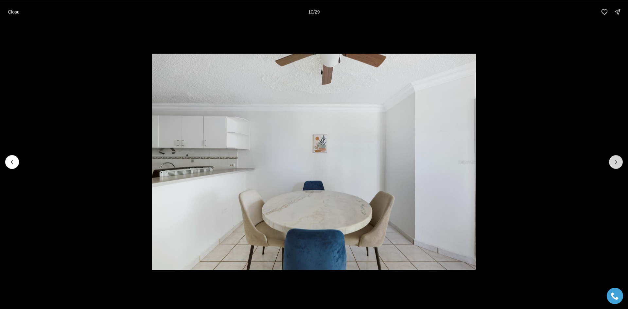
click at [618, 162] on icon "Next slide" at bounding box center [616, 162] width 7 height 7
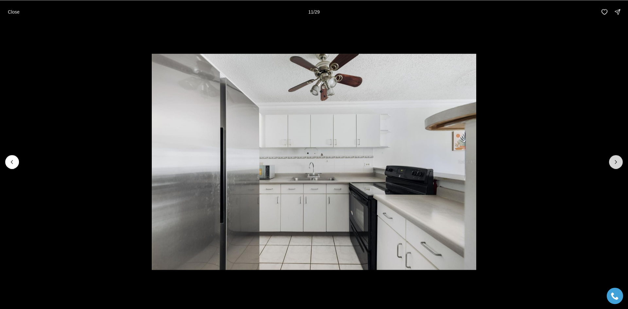
click at [618, 162] on icon "Next slide" at bounding box center [616, 162] width 7 height 7
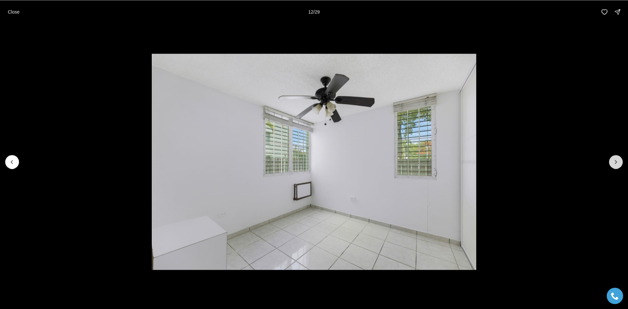
click at [618, 162] on icon "Next slide" at bounding box center [616, 162] width 7 height 7
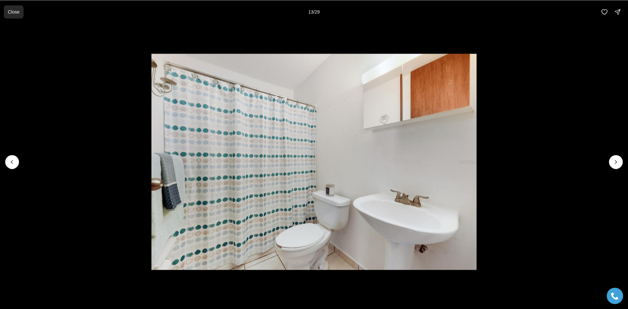
click at [5, 10] on button "Close" at bounding box center [14, 11] width 20 height 13
